Goal: Information Seeking & Learning: Learn about a topic

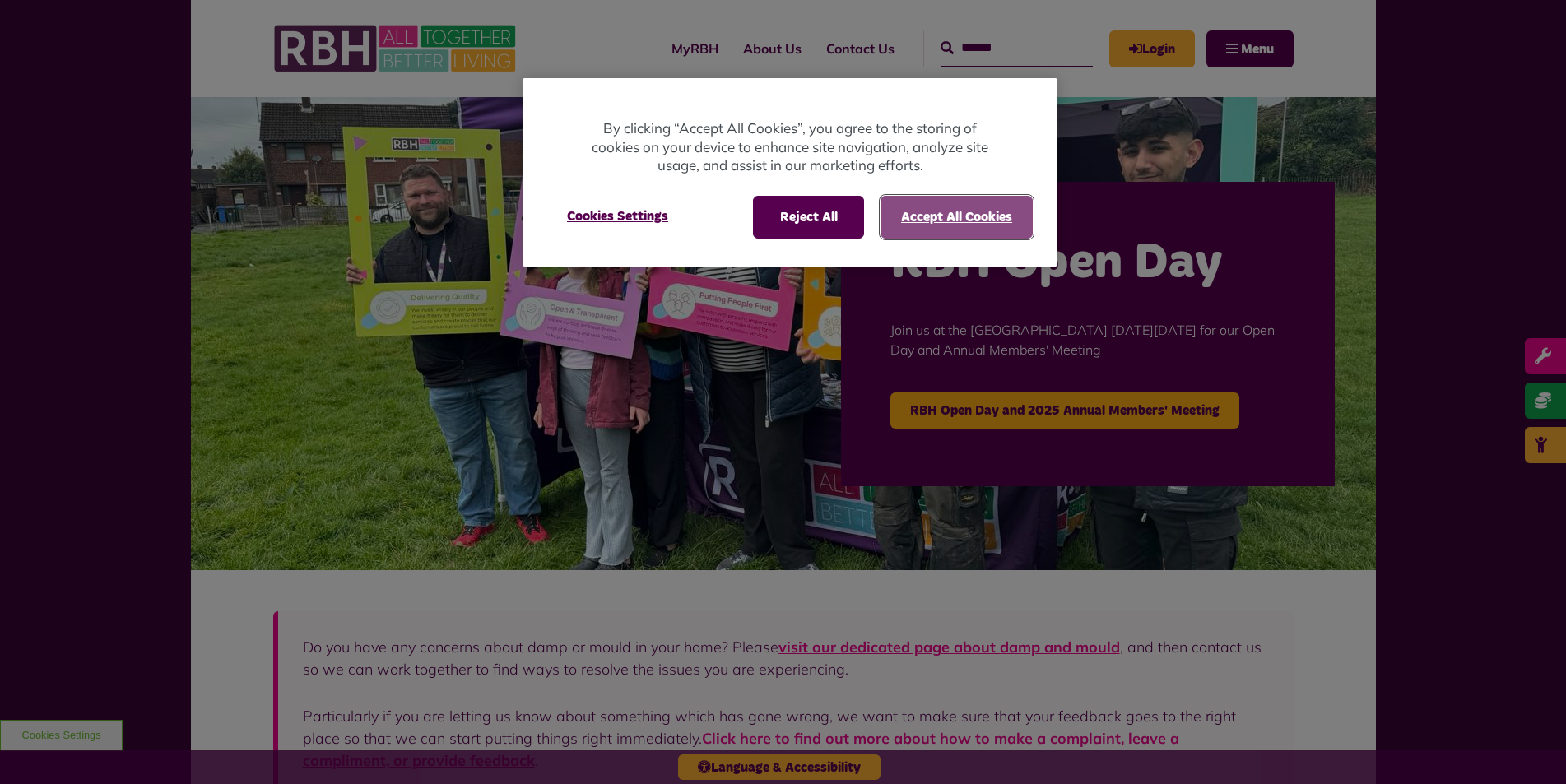
click at [1005, 235] on button "Accept All Cookies" at bounding box center [957, 217] width 152 height 43
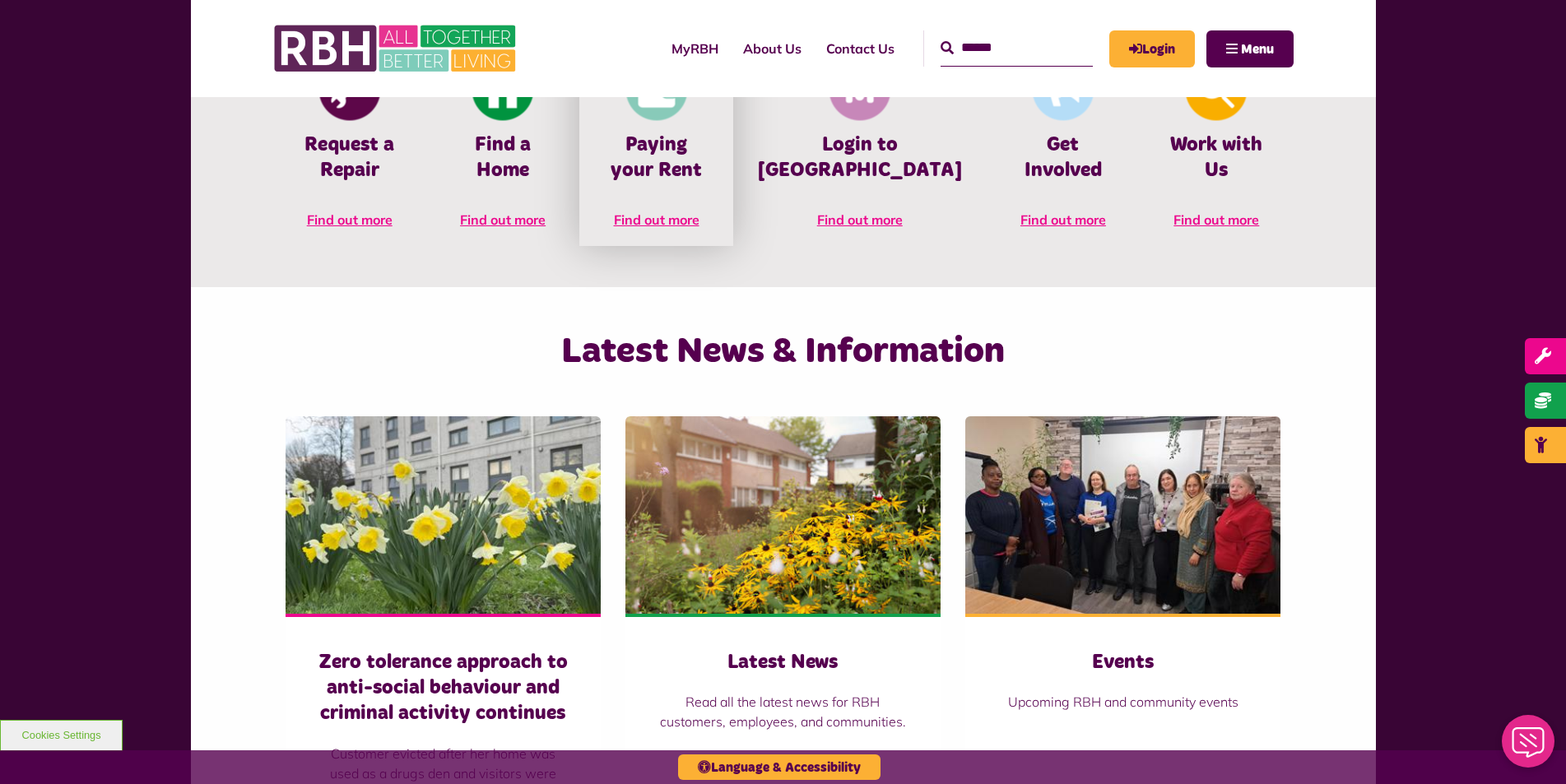
scroll to position [718, 0]
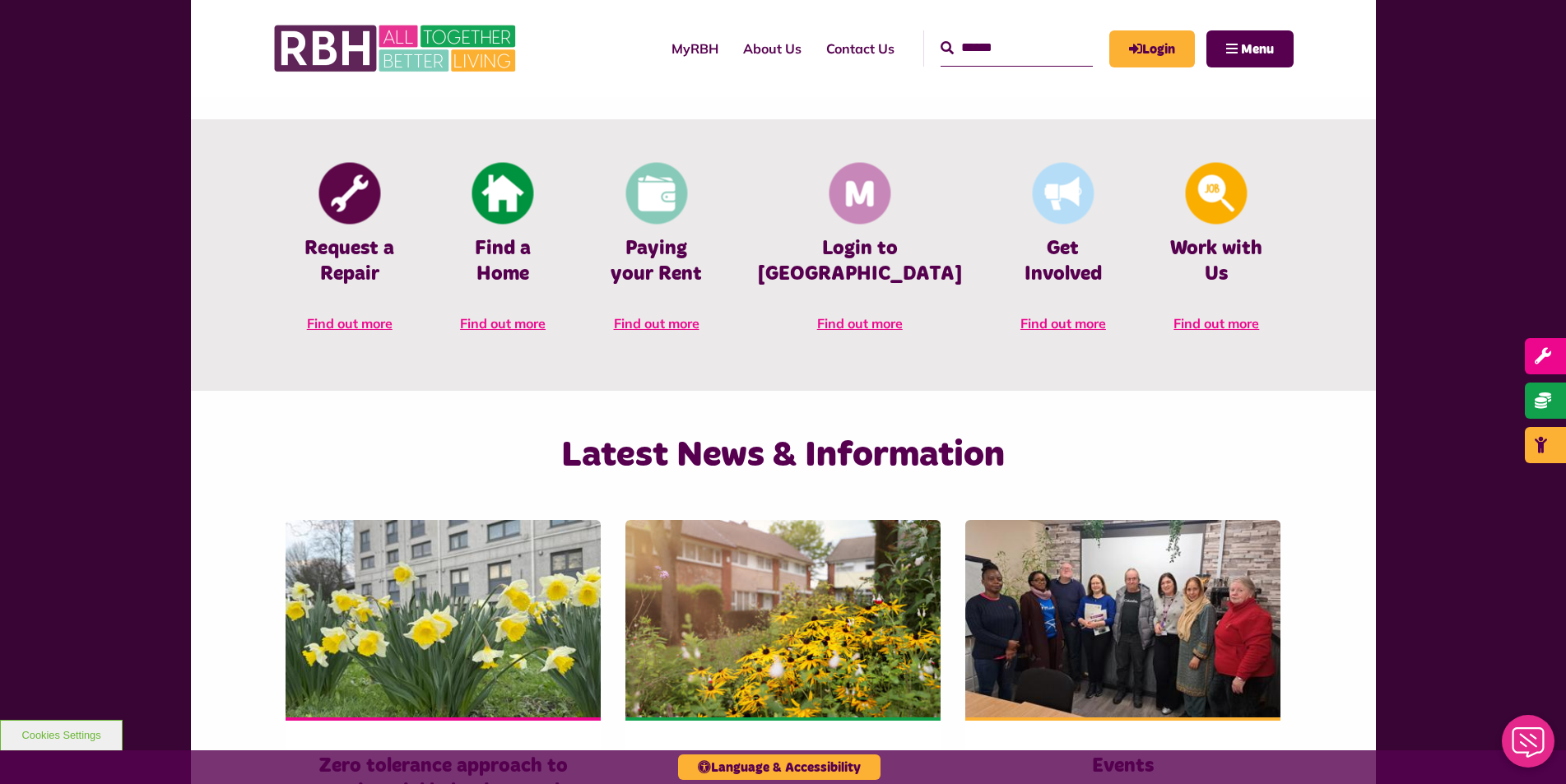
click at [967, 44] on input "Search" at bounding box center [1017, 47] width 152 height 36
type input "*"
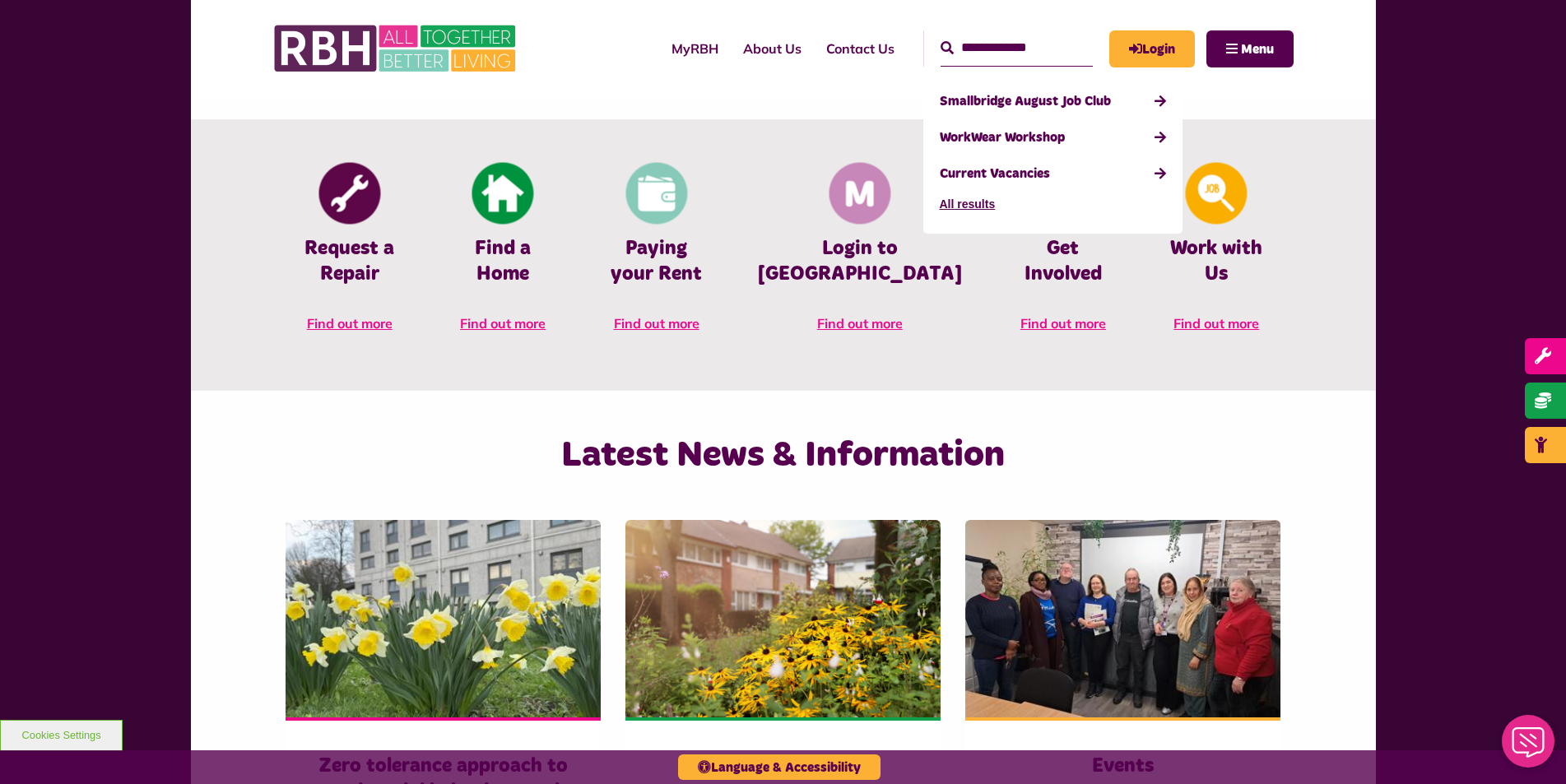
type input "**********"
click at [941, 38] on button "Search" at bounding box center [947, 48] width 13 height 20
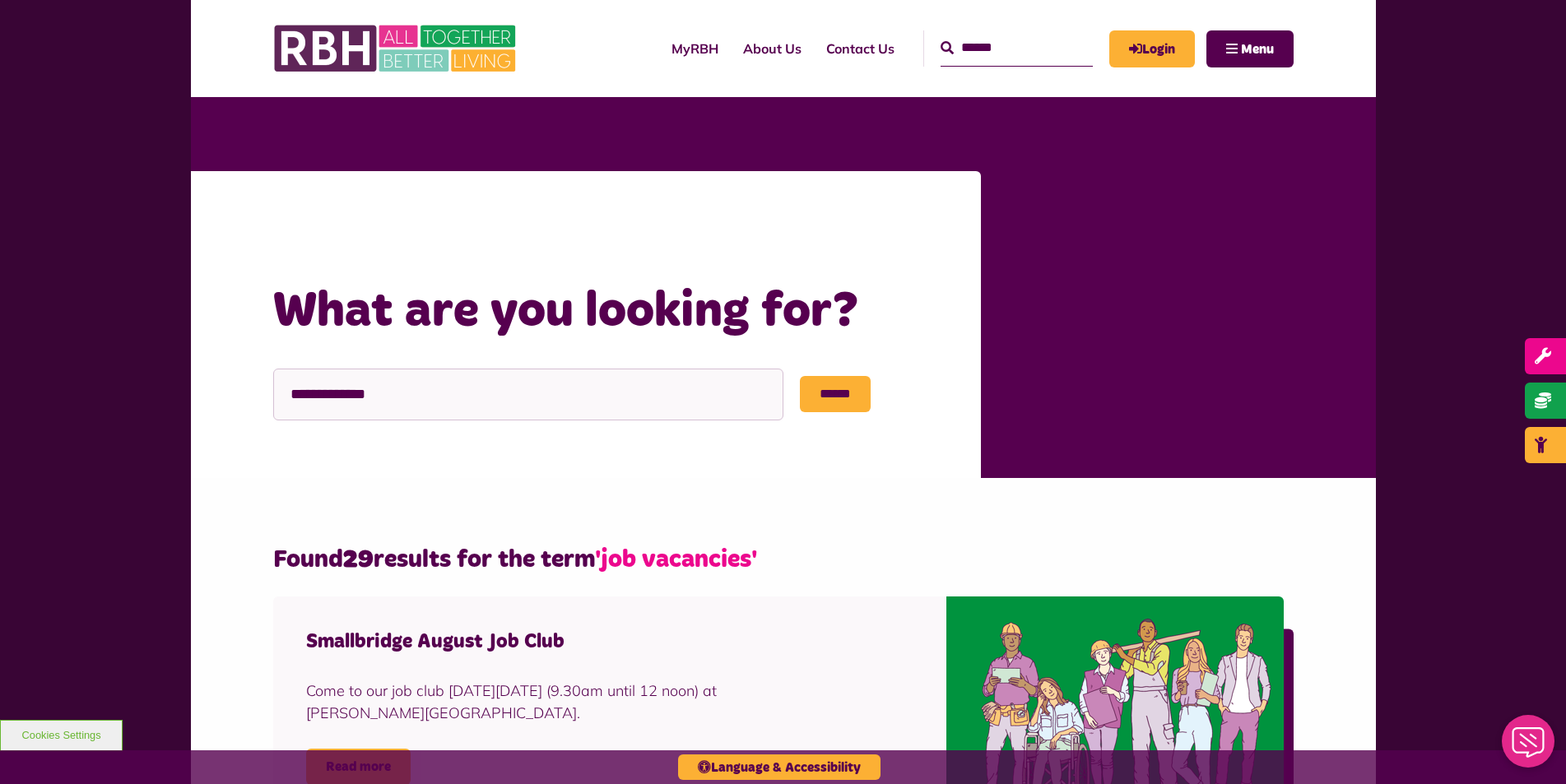
click at [988, 52] on input "Search" at bounding box center [1017, 47] width 152 height 36
click at [819, 402] on input "******" at bounding box center [835, 394] width 71 height 36
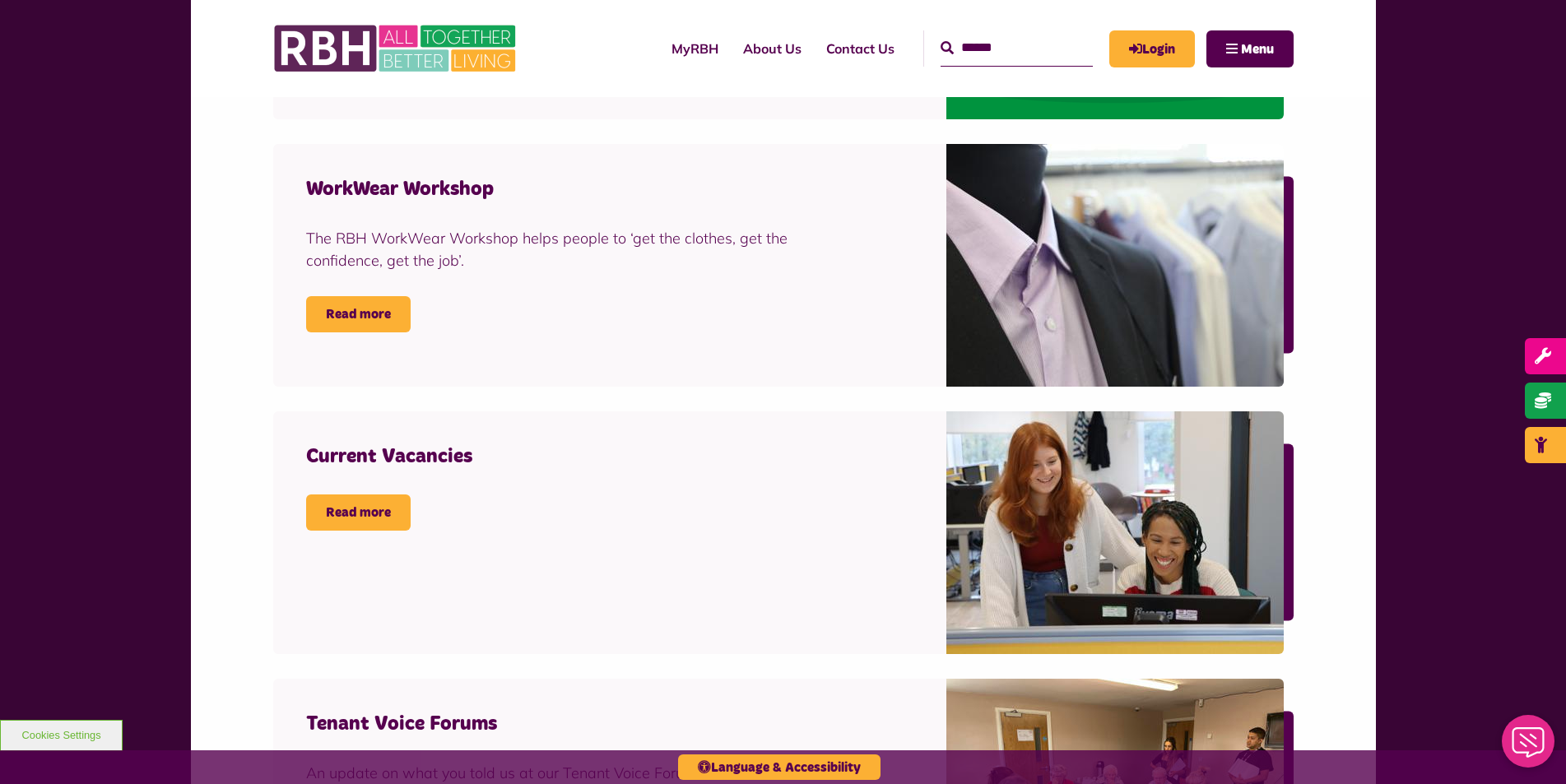
scroll to position [740, 0]
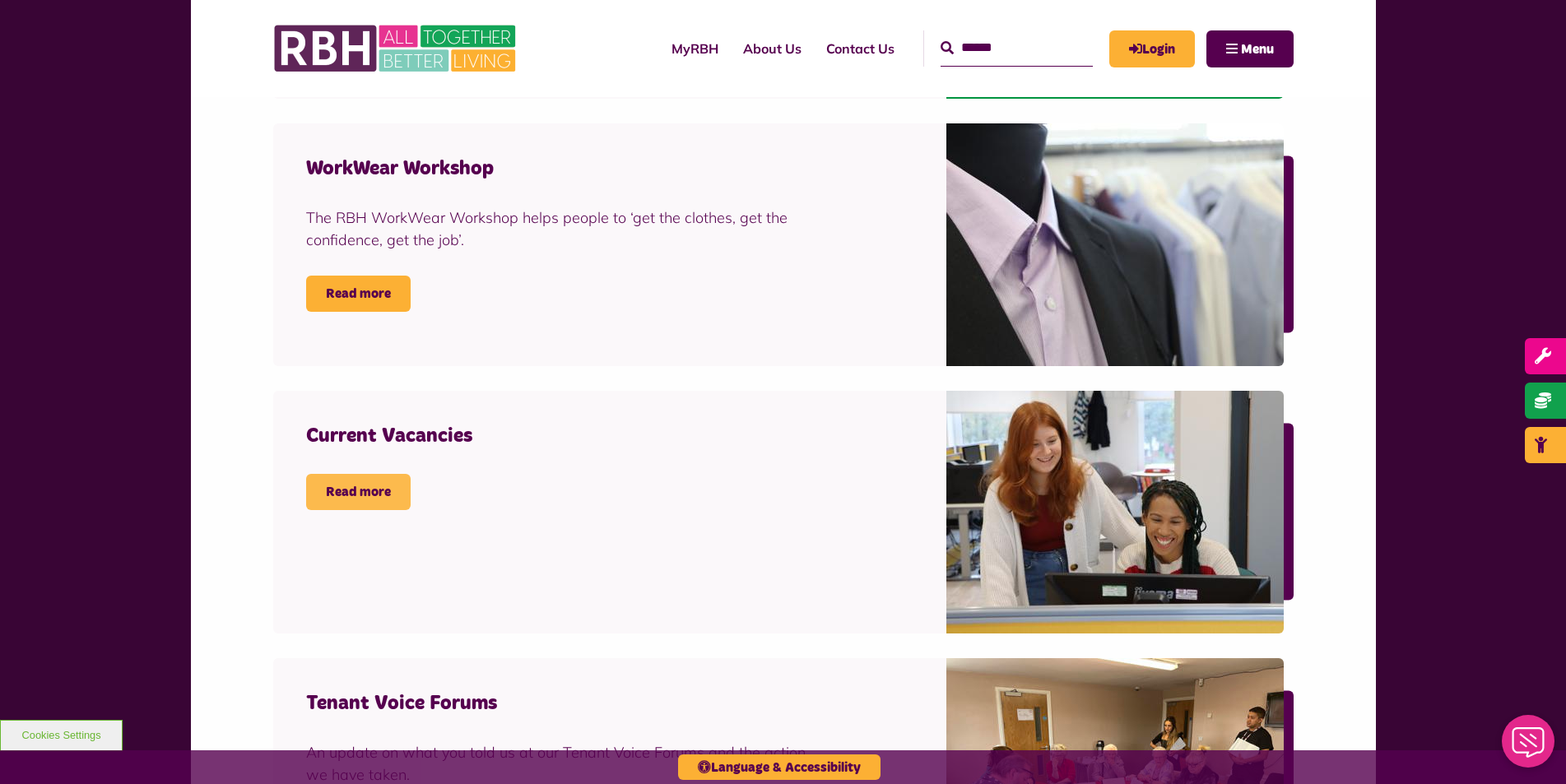
click at [389, 498] on link "Read more" at bounding box center [358, 492] width 105 height 36
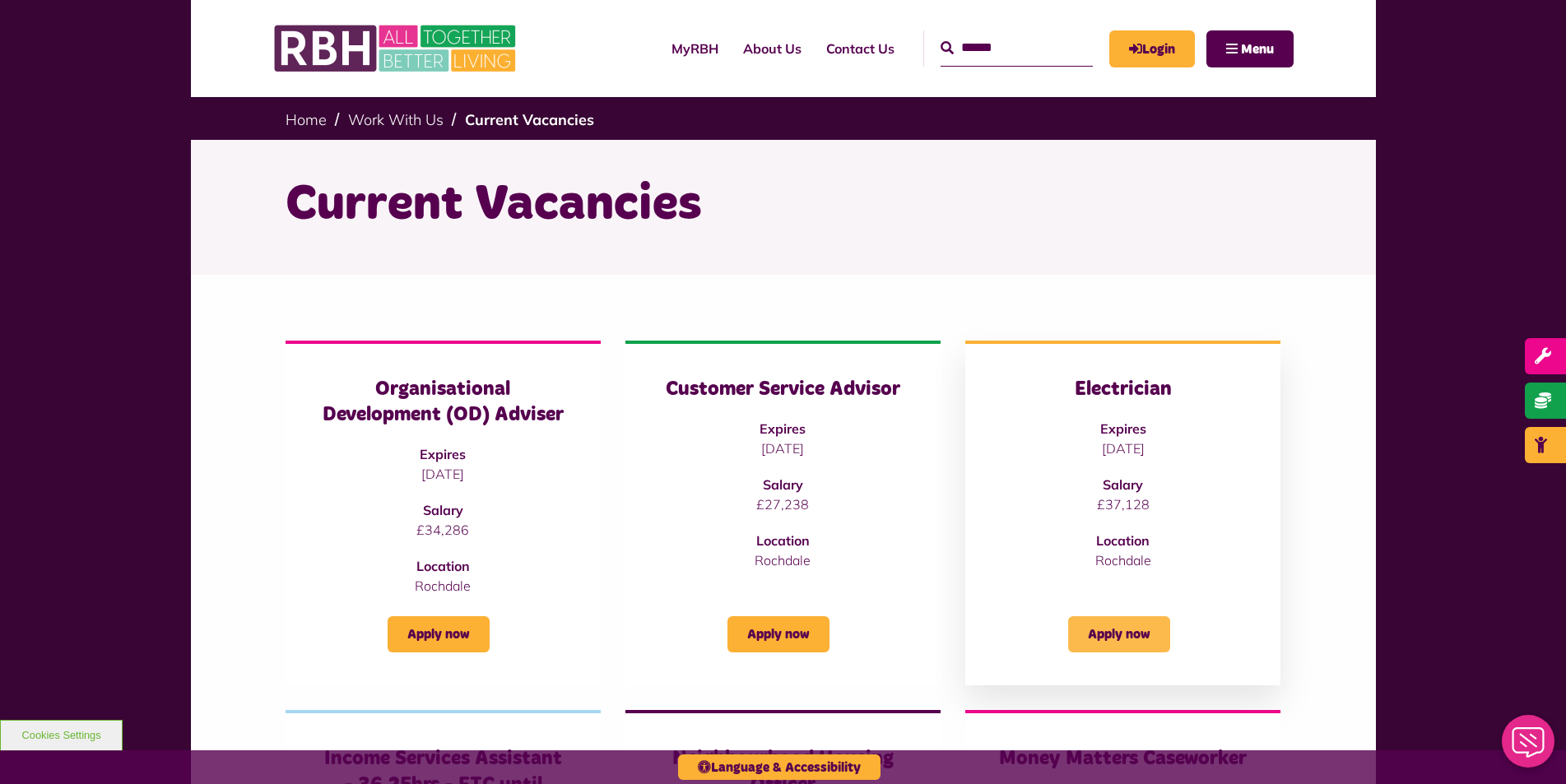
click at [1139, 636] on link "Apply now" at bounding box center [1120, 635] width 102 height 36
